Goal: Task Accomplishment & Management: Manage account settings

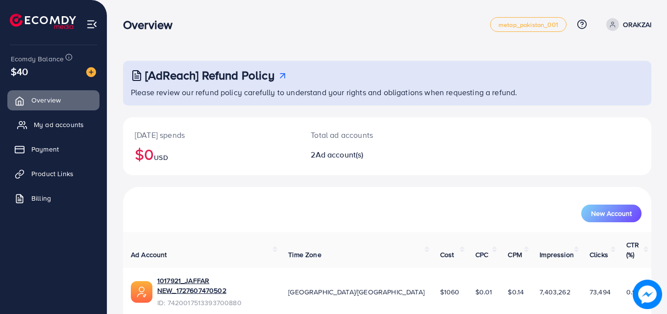
click at [47, 124] on span "My ad accounts" at bounding box center [59, 125] width 50 height 10
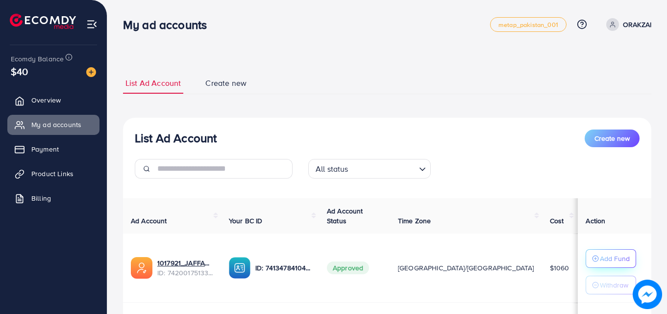
click at [606, 255] on p "Add Fund" at bounding box center [615, 258] width 30 height 12
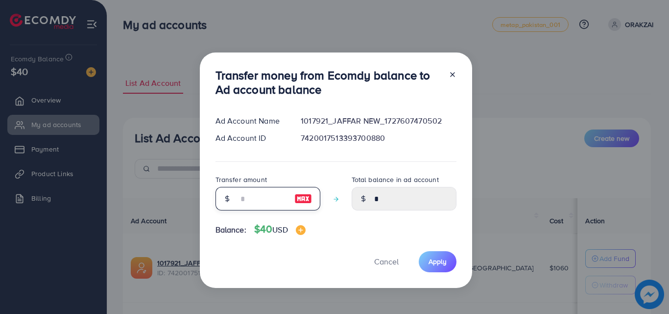
click at [252, 191] on input "number" at bounding box center [262, 199] width 49 height 24
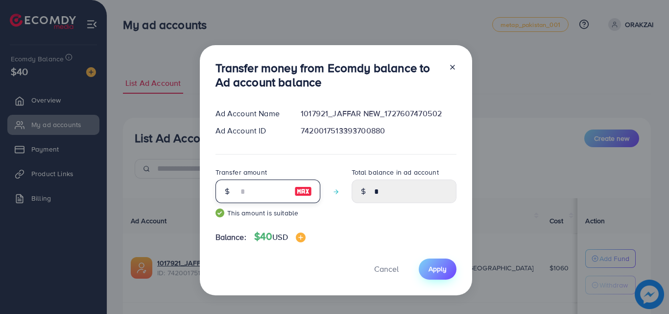
type input "**"
click at [440, 275] on button "Apply" at bounding box center [438, 268] width 38 height 21
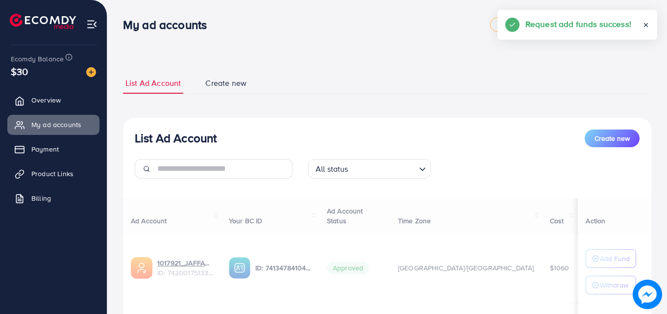
click at [600, 287] on div "Ad Account Your BC ID Ad Account Status Time Zone Cost Balance Action 1017921_J…" at bounding box center [387, 300] width 528 height 205
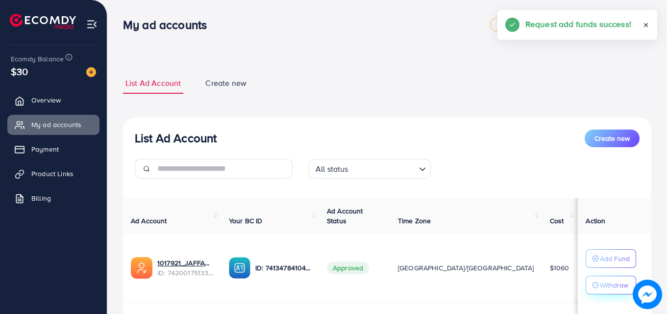
click at [601, 287] on p "Withdraw" at bounding box center [614, 285] width 28 height 12
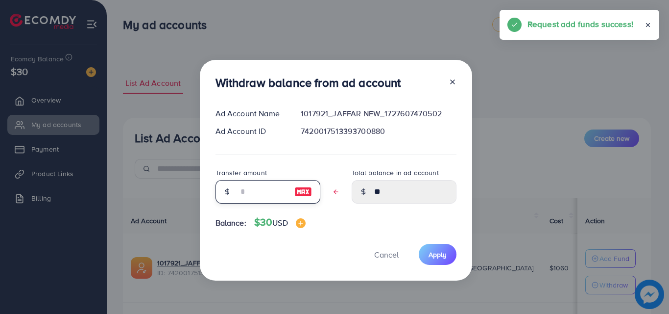
click at [272, 190] on input "text" at bounding box center [262, 192] width 49 height 24
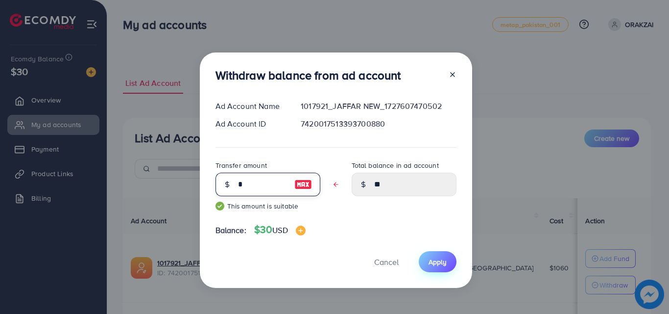
type input "*"
click at [451, 261] on button "Apply" at bounding box center [438, 261] width 38 height 21
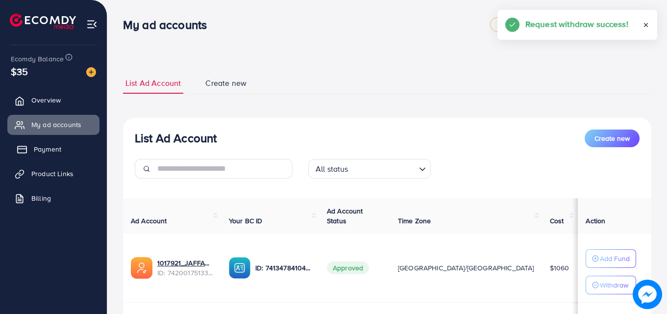
click at [50, 146] on span "Payment" at bounding box center [47, 149] width 27 height 10
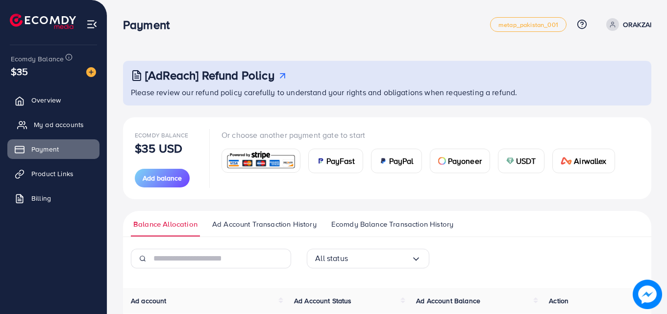
click at [44, 124] on span "My ad accounts" at bounding box center [59, 125] width 50 height 10
